Goal: Information Seeking & Learning: Learn about a topic

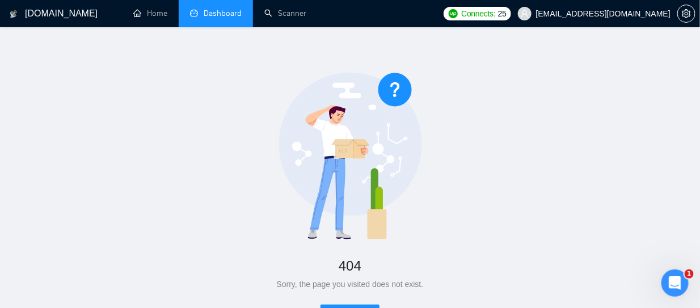
click at [220, 9] on link "Dashboard" at bounding box center [216, 14] width 52 height 10
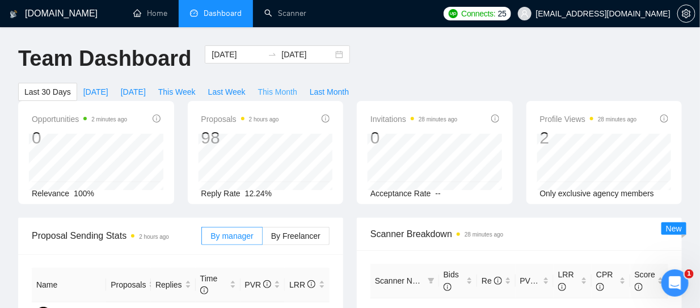
click at [281, 91] on span "This Month" at bounding box center [277, 92] width 39 height 12
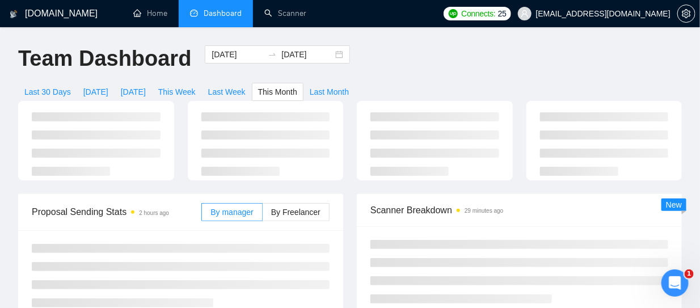
type input "[DATE]"
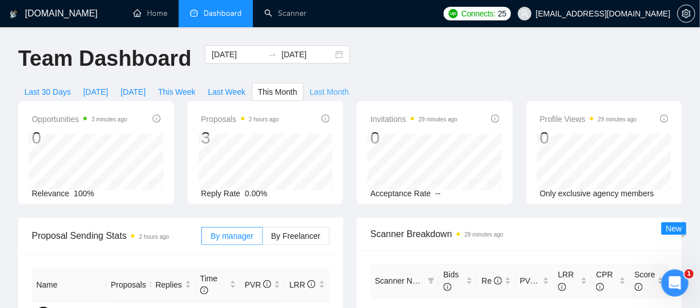
click at [320, 91] on span "Last Month" at bounding box center [329, 92] width 39 height 12
type input "[DATE]"
click at [318, 93] on span "Last Month" at bounding box center [329, 92] width 39 height 12
click at [54, 92] on span "Last 30 Days" at bounding box center [47, 92] width 47 height 12
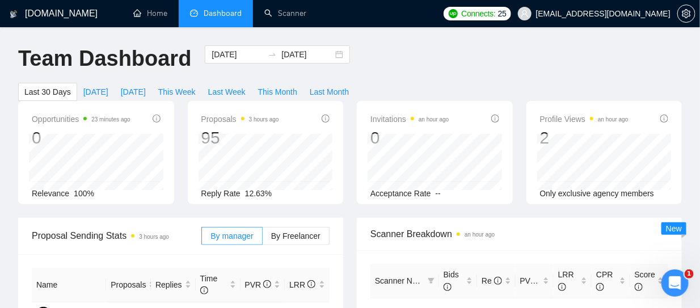
type input "[DATE]"
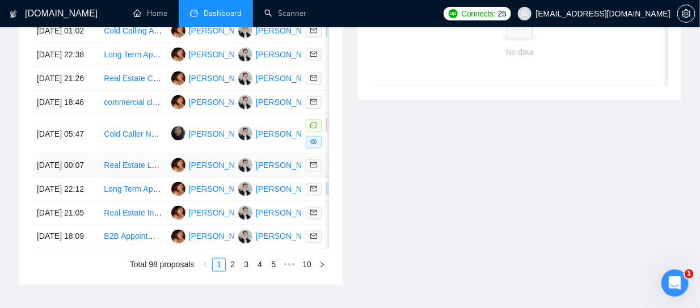
scroll to position [454, 0]
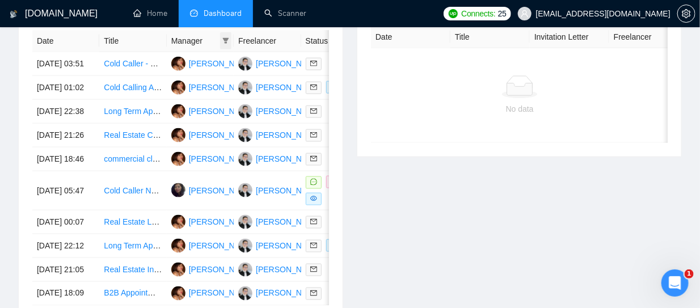
click at [223, 43] on span at bounding box center [225, 40] width 11 height 17
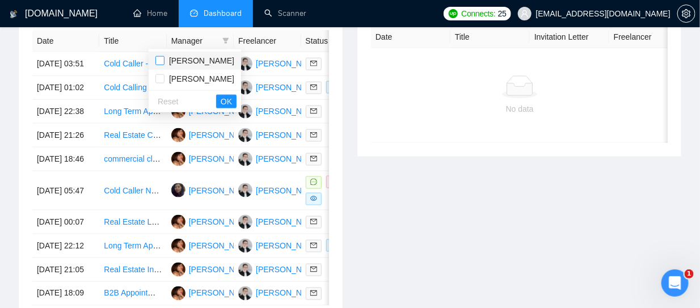
click at [162, 62] on input "checkbox" at bounding box center [159, 60] width 9 height 9
checkbox input "true"
click at [227, 103] on div "Reset OK" at bounding box center [195, 101] width 92 height 22
click at [221, 100] on span "OK" at bounding box center [226, 101] width 11 height 12
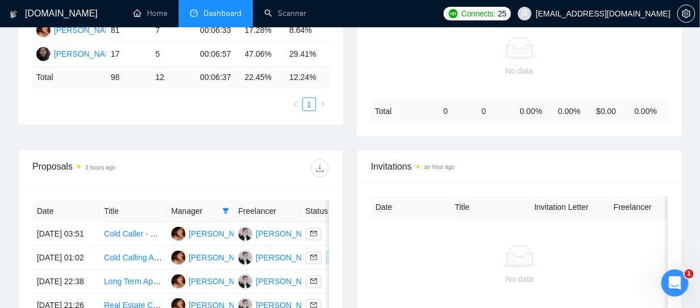
scroll to position [170, 0]
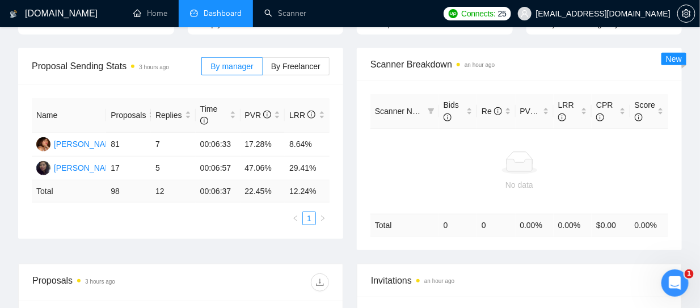
click at [354, 206] on div "Scanner Breakdown an hour ago Scanner Name Bids Re PVR LRR CPR Score No data To…" at bounding box center [519, 149] width 339 height 202
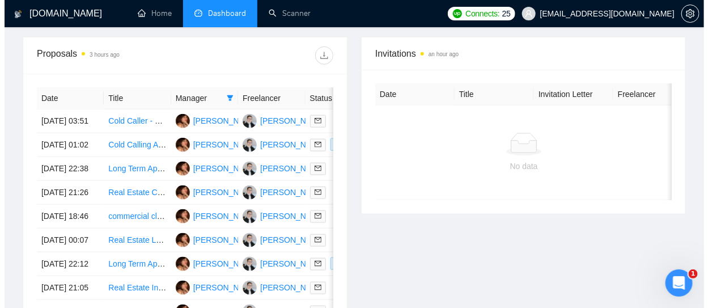
scroll to position [284, 0]
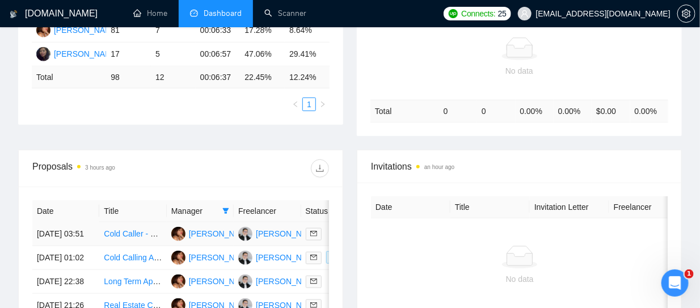
click at [127, 238] on link "Cold Caller - Land (Real Estate)" at bounding box center [160, 233] width 112 height 9
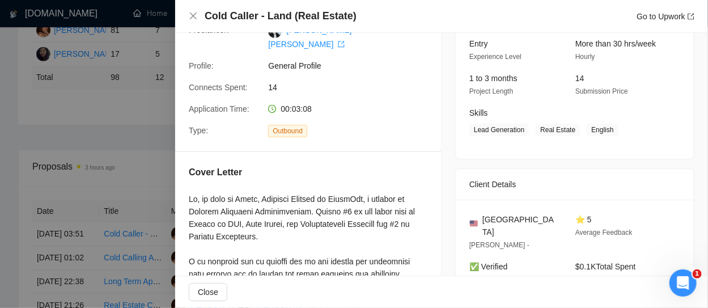
scroll to position [227, 0]
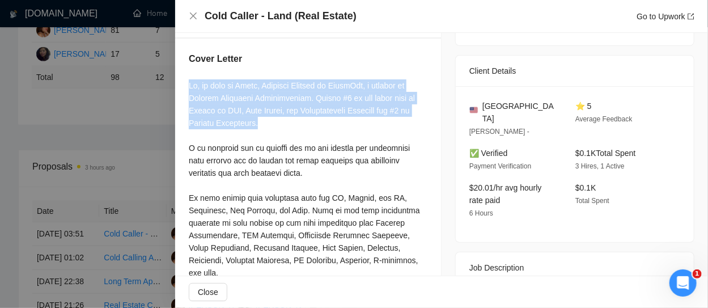
drag, startPoint x: 191, startPoint y: 70, endPoint x: 278, endPoint y: 112, distance: 96.6
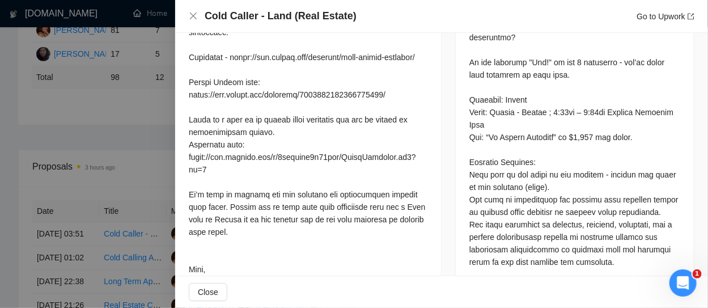
scroll to position [681, 0]
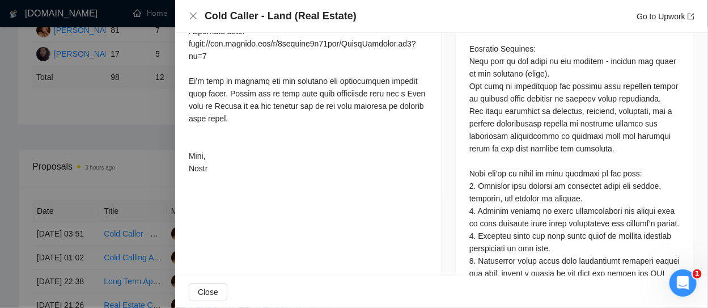
drag, startPoint x: 472, startPoint y: 57, endPoint x: 594, endPoint y: 119, distance: 136.7
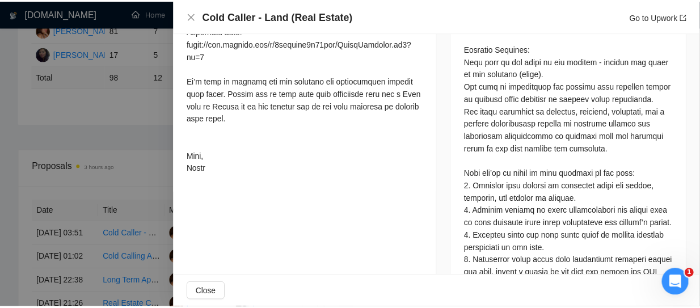
scroll to position [794, 0]
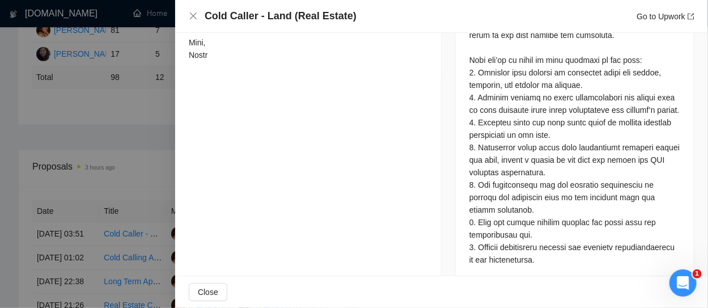
click at [120, 109] on div at bounding box center [354, 154] width 708 height 308
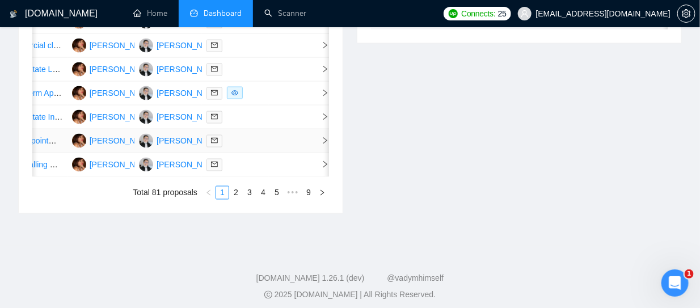
scroll to position [396, 0]
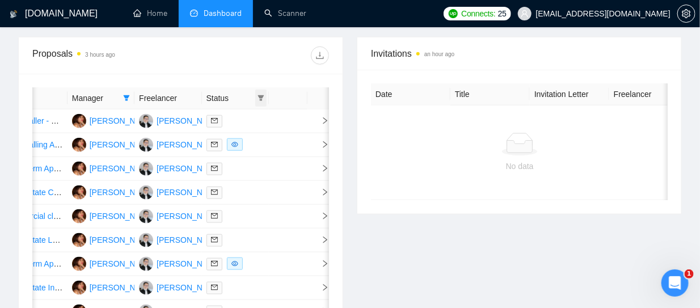
click at [260, 95] on icon "filter" at bounding box center [261, 98] width 6 height 6
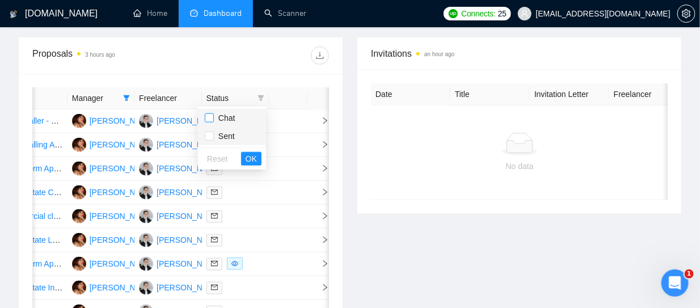
click at [208, 122] on label at bounding box center [209, 118] width 9 height 12
click at [208, 122] on input "checkbox" at bounding box center [209, 117] width 9 height 9
click at [211, 119] on input "checkbox" at bounding box center [209, 117] width 9 height 9
checkbox input "true"
click at [252, 157] on span "OK" at bounding box center [251, 159] width 11 height 12
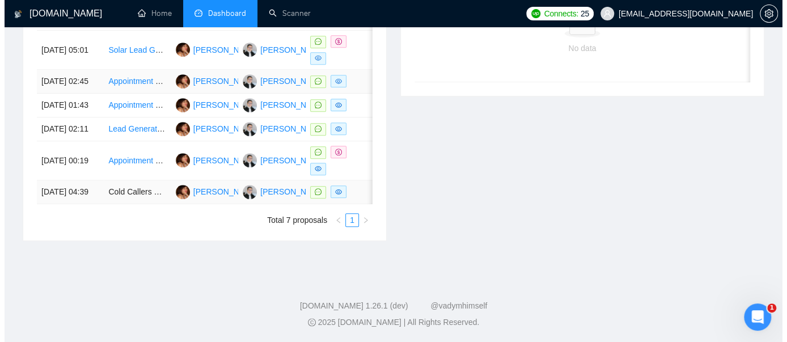
scroll to position [384, 0]
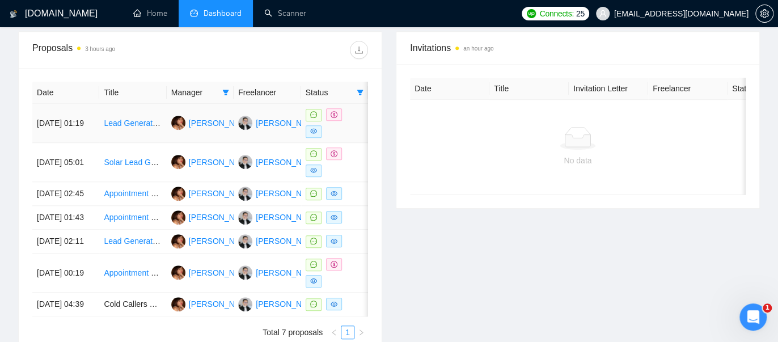
click at [133, 121] on link "Lead Generation for USA Event Planners/Agencies" at bounding box center [194, 123] width 180 height 9
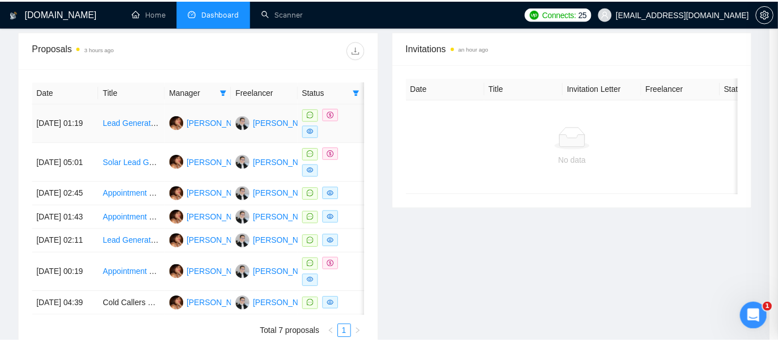
scroll to position [567, 0]
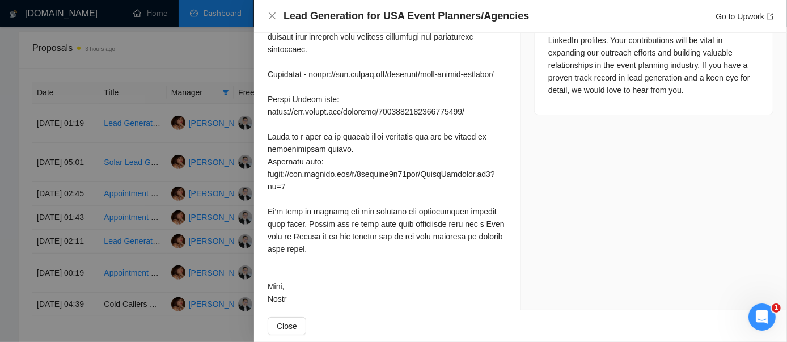
click at [208, 64] on div at bounding box center [393, 171] width 787 height 342
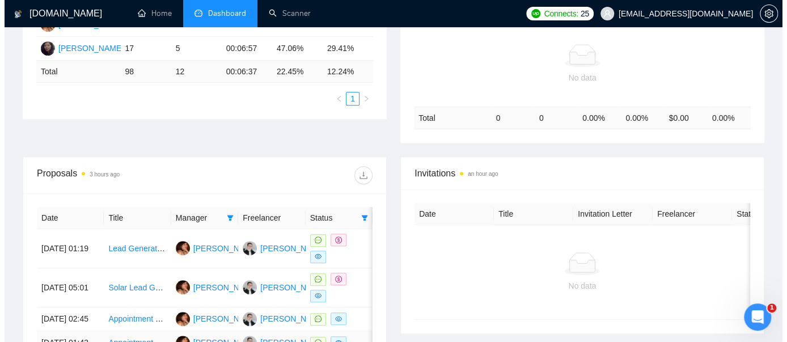
scroll to position [384, 0]
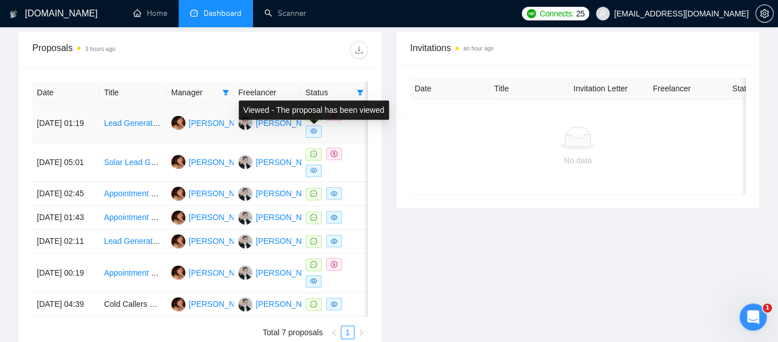
click at [315, 129] on icon "eye" at bounding box center [313, 131] width 7 height 7
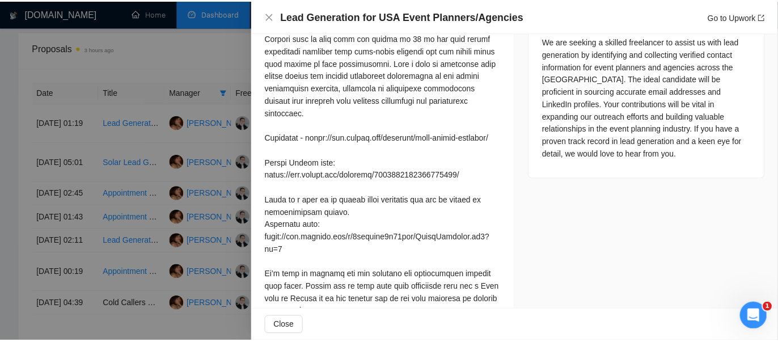
scroll to position [566, 0]
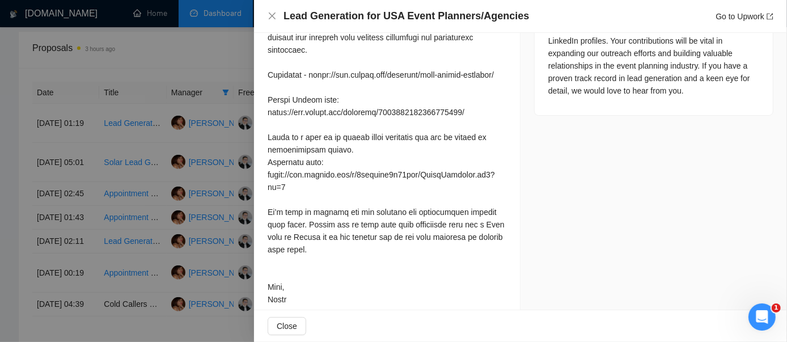
click at [158, 72] on div at bounding box center [393, 171] width 787 height 342
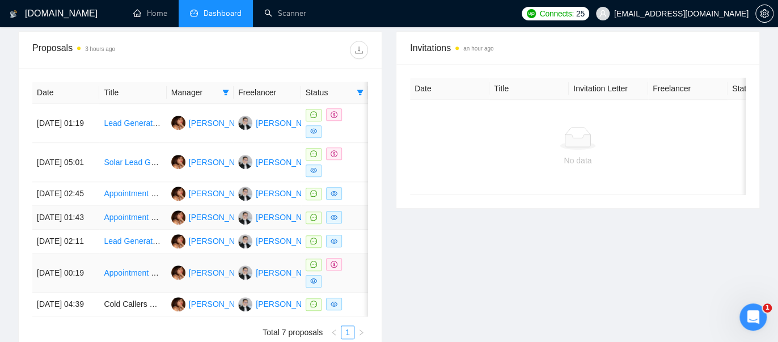
scroll to position [447, 0]
